Goal: Information Seeking & Learning: Learn about a topic

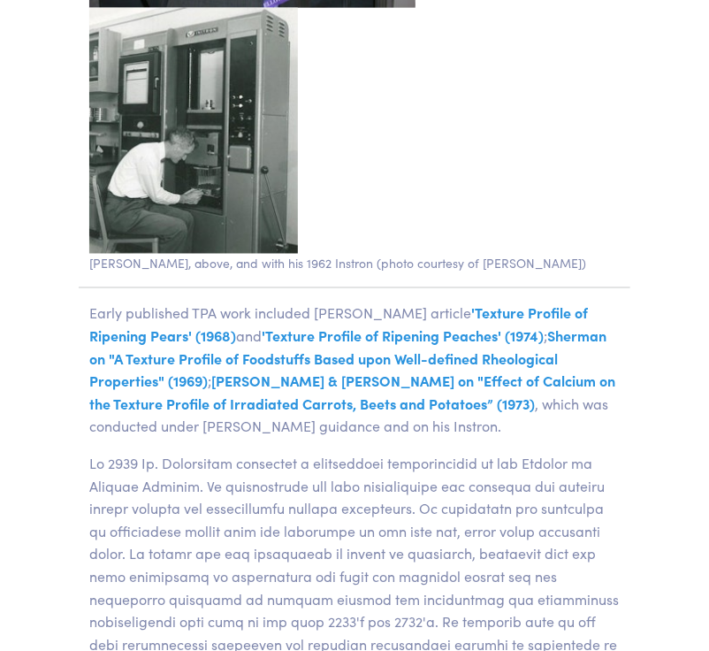
scroll to position [4215, 0]
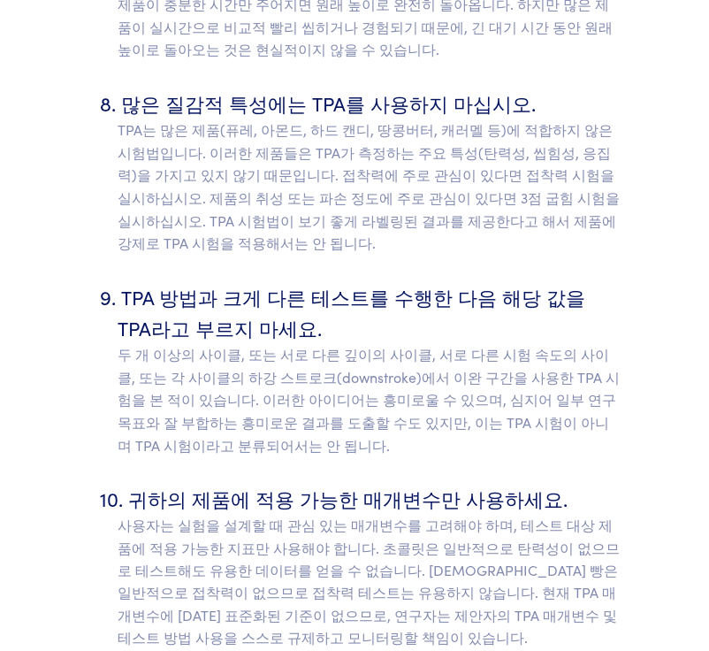
scroll to position [9202, 0]
